Goal: Task Accomplishment & Management: Complete application form

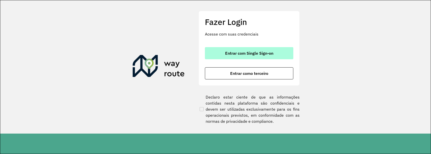
click at [263, 55] on span "Entrar com Single Sign-on" at bounding box center [249, 53] width 48 height 4
click at [255, 51] on button "Entrar com Single Sign-on" at bounding box center [249, 53] width 88 height 12
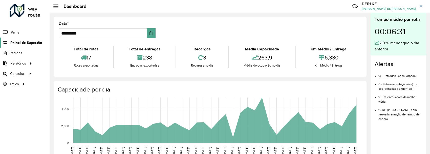
click at [20, 44] on span "Painel de Sugestão" at bounding box center [26, 42] width 32 height 5
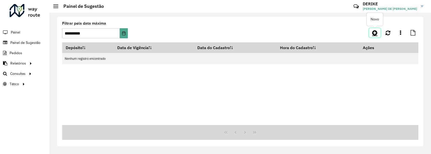
click at [375, 34] on icon at bounding box center [374, 33] width 5 height 6
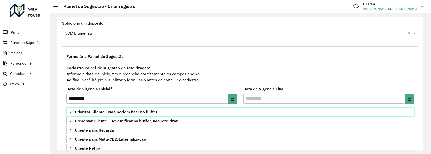
click at [118, 112] on span "Priorizar Cliente - Não podem ficar no buffer" at bounding box center [116, 112] width 83 height 4
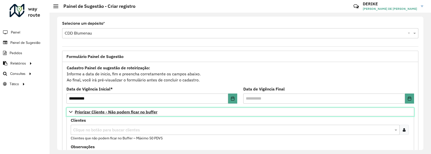
click at [118, 111] on span "Priorizar Cliente - Não podem ficar no buffer" at bounding box center [116, 112] width 83 height 4
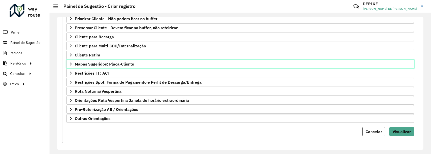
click at [114, 64] on span "Mapas Sugeridos: Placa-Cliente" at bounding box center [104, 64] width 59 height 4
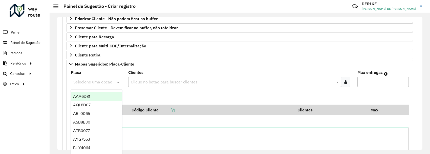
click at [92, 82] on input "text" at bounding box center [91, 82] width 36 height 6
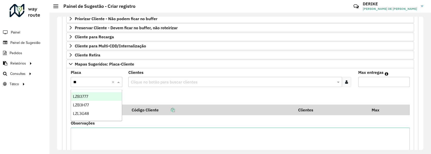
type input "***"
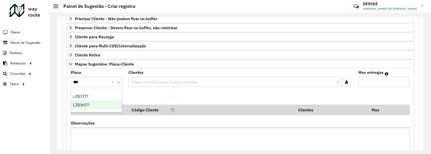
click at [87, 106] on span "LZB3H77" at bounding box center [81, 105] width 16 height 4
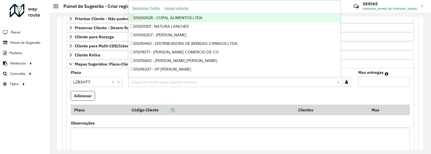
click at [156, 81] on input "text" at bounding box center [233, 82] width 206 height 6
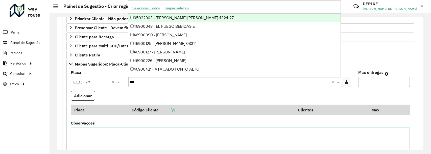
type input "****"
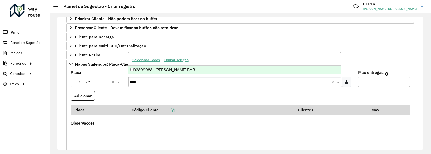
click at [157, 68] on div "92809088 - [PERSON_NAME] BAR" at bounding box center [234, 70] width 213 height 9
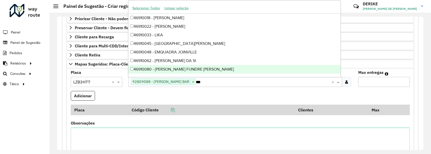
type input "****"
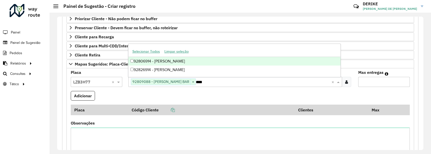
click at [161, 58] on div "92806914 - [PERSON_NAME]" at bounding box center [234, 61] width 213 height 9
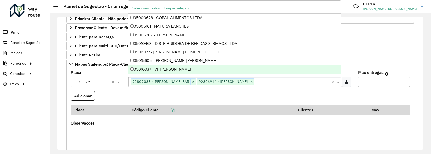
click at [366, 82] on input "Max entregas" at bounding box center [384, 82] width 52 height 10
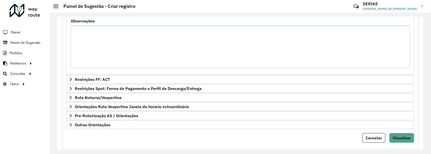
scroll to position [206, 0]
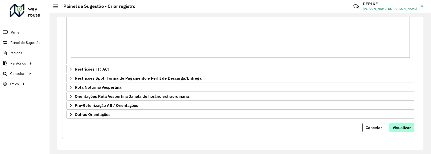
type input "*"
click at [408, 124] on button "Visualizar" at bounding box center [401, 128] width 25 height 10
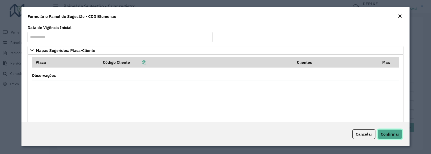
click at [394, 133] on span "Confirmar" at bounding box center [390, 134] width 18 height 5
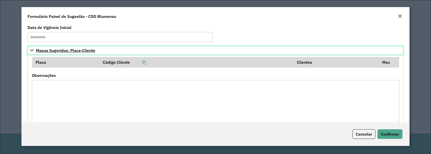
click at [57, 51] on span "Mapas Sugeridos: Placa-Cliente" at bounding box center [65, 51] width 59 height 4
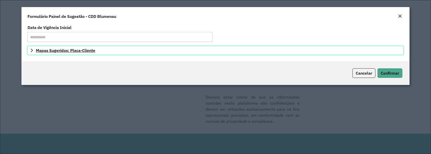
click at [57, 51] on span "Mapas Sugeridos: Placa-Cliente" at bounding box center [65, 51] width 59 height 4
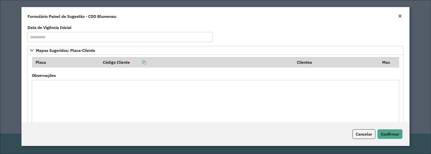
click at [203, 105] on textarea "Observações" at bounding box center [215, 101] width 367 height 43
click at [385, 136] on span "Confirmar" at bounding box center [390, 134] width 18 height 5
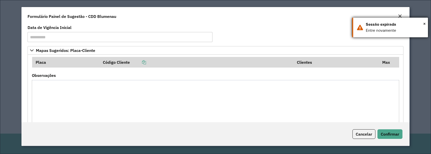
click at [426, 23] on div "× Sessão expirada Entre novamente" at bounding box center [390, 28] width 76 height 20
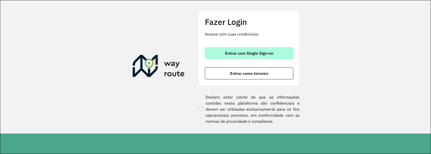
click at [248, 54] on span "Entrar com Single Sign-on" at bounding box center [249, 53] width 48 height 4
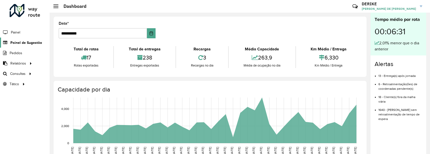
click at [34, 40] on span "Painel de Sugestão" at bounding box center [26, 42] width 32 height 5
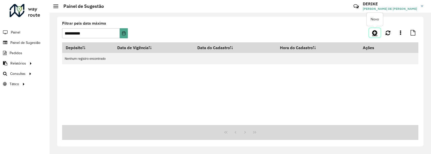
click at [376, 33] on icon at bounding box center [374, 33] width 5 height 6
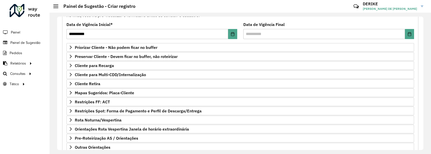
scroll to position [81, 0]
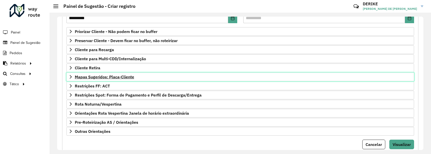
click at [113, 78] on span "Mapas Sugeridos: Placa-Cliente" at bounding box center [104, 77] width 59 height 4
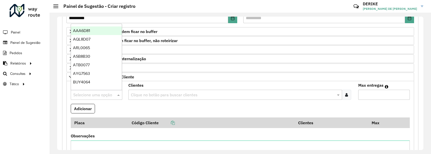
click at [98, 96] on input "text" at bounding box center [91, 95] width 36 height 6
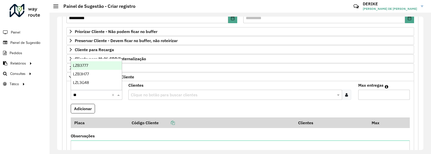
type input "***"
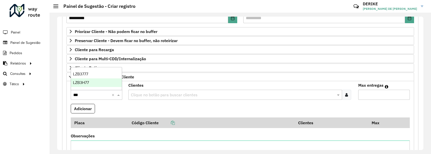
click at [89, 84] on span "LZB3H77" at bounding box center [81, 83] width 16 height 4
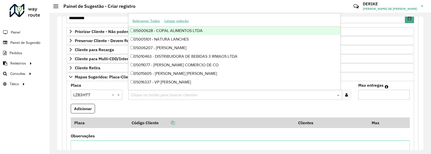
click at [146, 95] on input "text" at bounding box center [233, 95] width 206 height 6
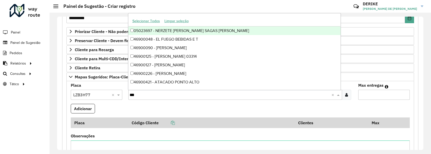
type input "****"
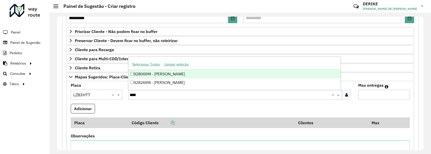
click at [162, 75] on div "92806914 - [PERSON_NAME]" at bounding box center [234, 74] width 213 height 9
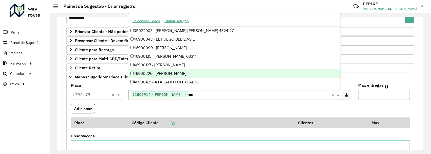
type input "****"
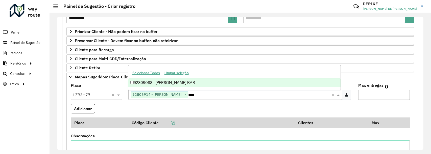
click at [157, 83] on div "92809088 - [PERSON_NAME] BAR" at bounding box center [234, 83] width 213 height 9
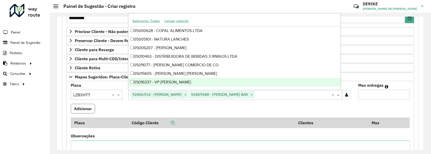
click at [85, 109] on button "Adicionar" at bounding box center [83, 109] width 24 height 10
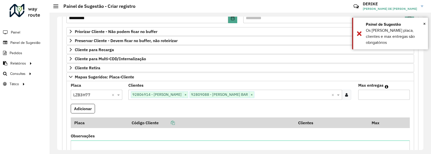
click at [366, 95] on input "Max entregas" at bounding box center [384, 95] width 52 height 10
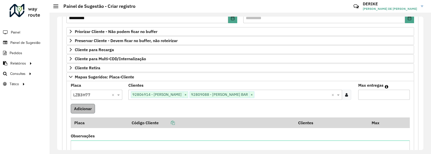
type input "*"
click at [86, 109] on button "Adicionar" at bounding box center [83, 109] width 24 height 10
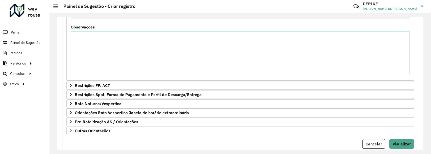
scroll to position [221, 0]
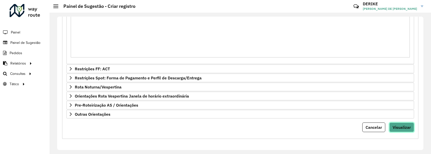
click at [402, 128] on span "Visualizar" at bounding box center [402, 127] width 18 height 5
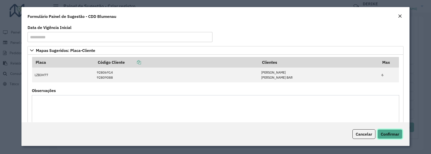
click at [396, 132] on span "Confirmar" at bounding box center [390, 134] width 18 height 5
